Goal: Transaction & Acquisition: Subscribe to service/newsletter

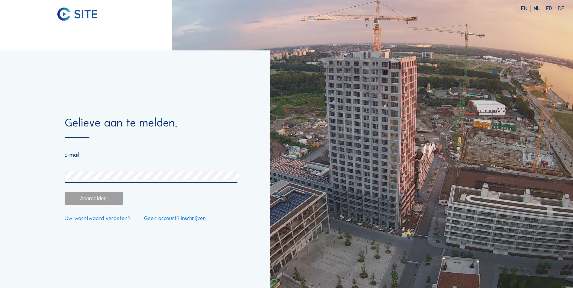
click at [69, 156] on input "email" at bounding box center [151, 154] width 173 height 7
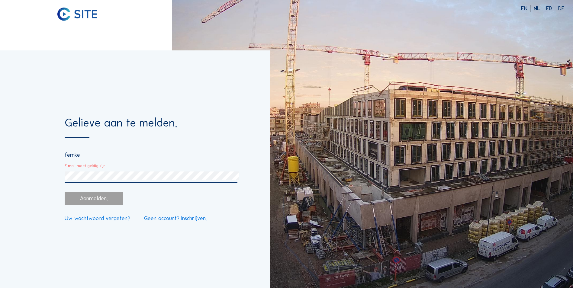
type input "Femke.Baeken@rztienen.be"
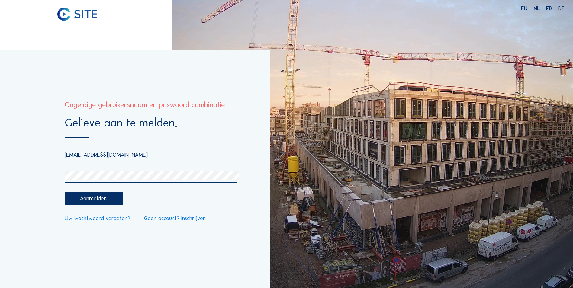
click at [50, 174] on div "Gelieve aan te melden. Femke.Baeken@rztienen.be Aanmelden. Uw wachtwoord verget…" at bounding box center [135, 169] width 270 height 238
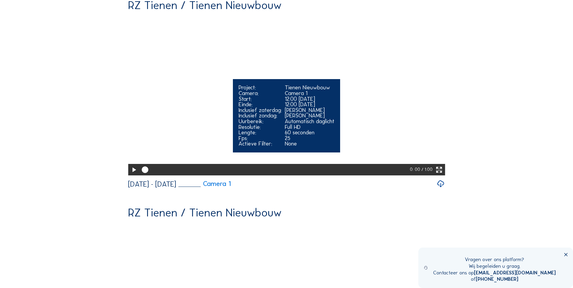
scroll to position [60, 0]
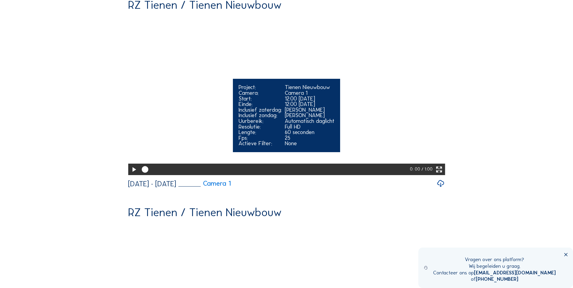
click at [130, 175] on icon at bounding box center [134, 170] width 8 height 10
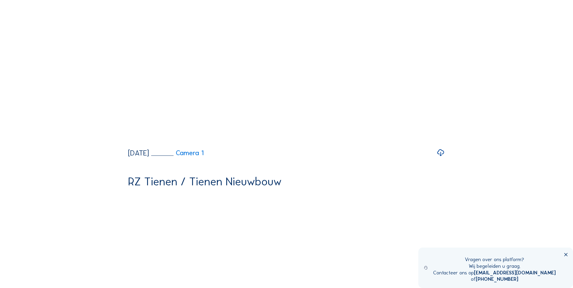
scroll to position [302, 0]
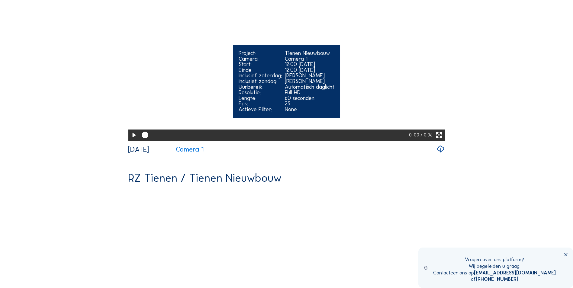
click at [130, 140] on icon at bounding box center [134, 135] width 8 height 10
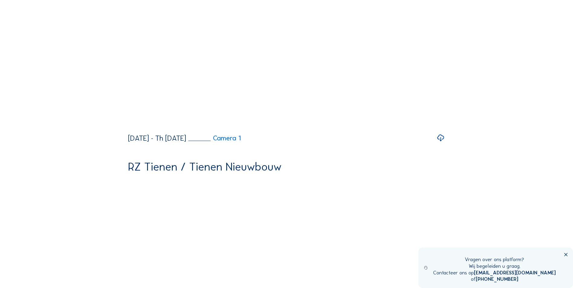
scroll to position [1148, 0]
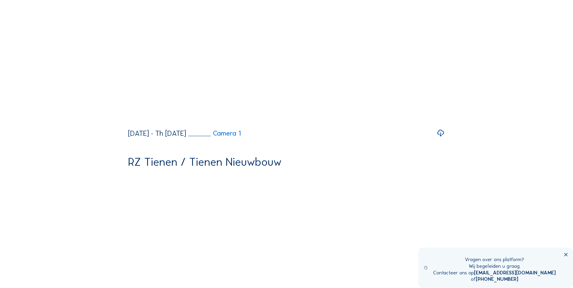
click at [566, 252] on icon at bounding box center [566, 255] width 6 height 6
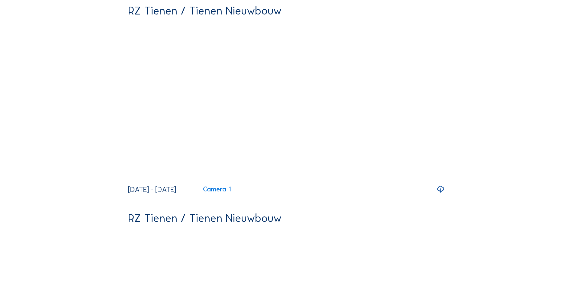
scroll to position [0, 0]
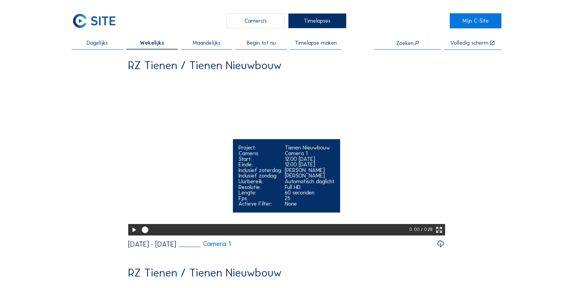
click at [131, 235] on icon at bounding box center [134, 230] width 8 height 10
